Goal: Find contact information: Find contact information

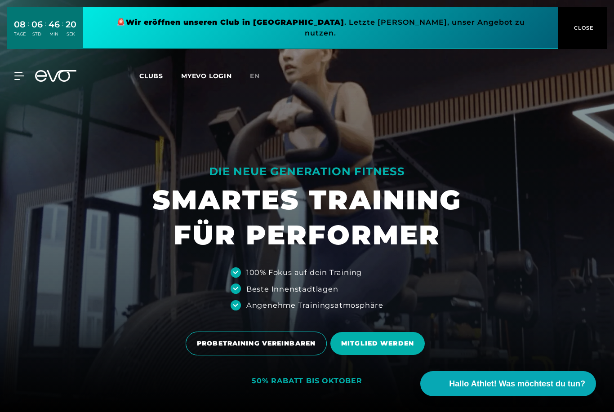
click at [155, 71] on div "Clubs MYEVO LOGIN" at bounding box center [194, 76] width 111 height 10
click at [152, 72] on span "Clubs" at bounding box center [151, 76] width 24 height 8
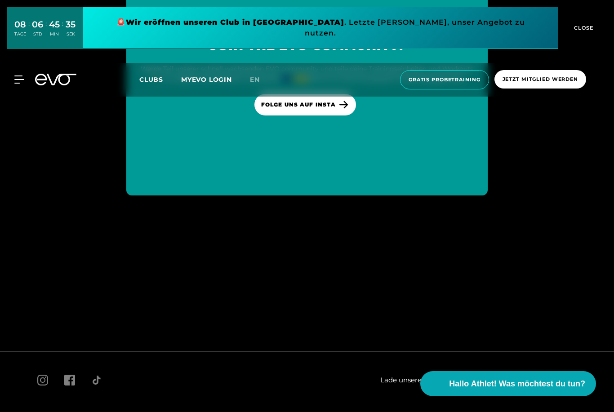
scroll to position [4493, 0]
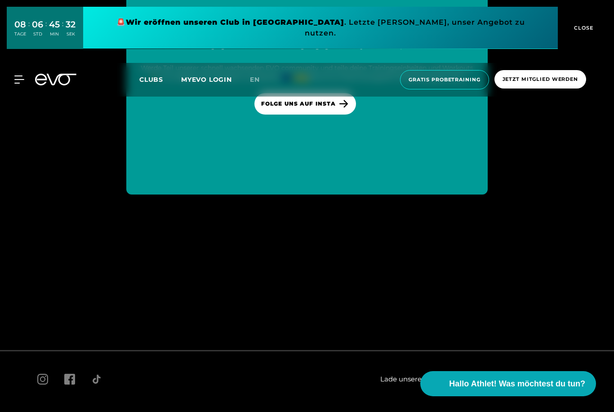
click at [413, 412] on span "Kontakt" at bounding box center [422, 418] width 22 height 7
